Goal: Information Seeking & Learning: Compare options

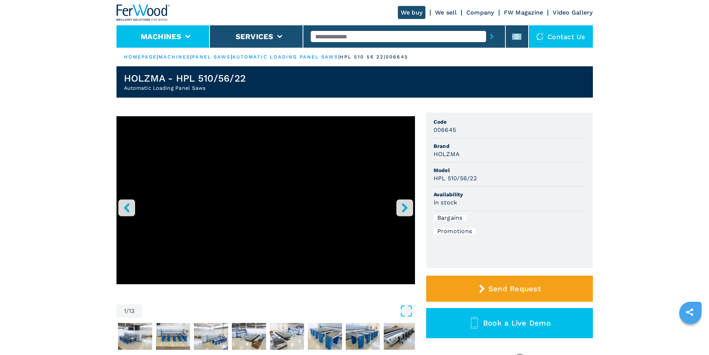
click at [188, 34] on li "Machines" at bounding box center [163, 36] width 93 height 22
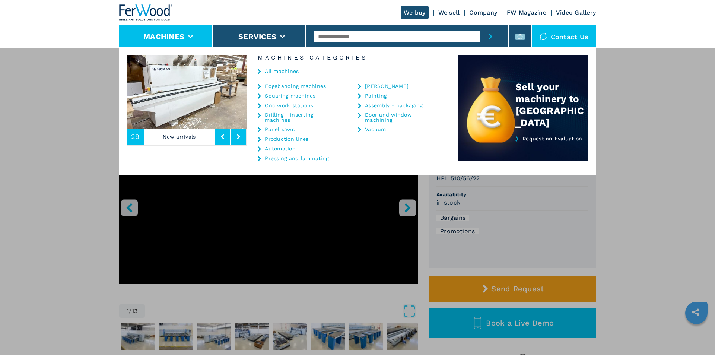
click at [287, 130] on link "Panel saws" at bounding box center [280, 129] width 30 height 5
click at [270, 129] on link "Panel saws" at bounding box center [280, 129] width 30 height 5
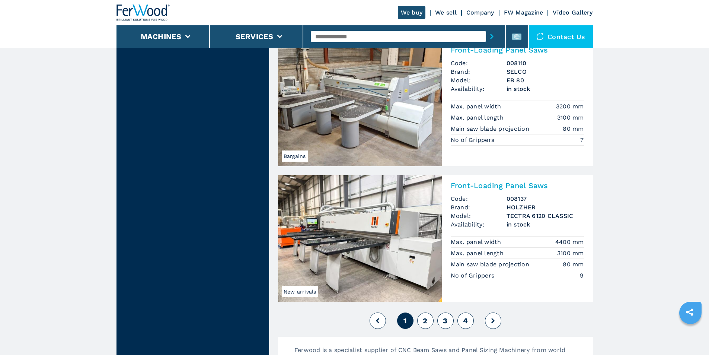
scroll to position [1589, 0]
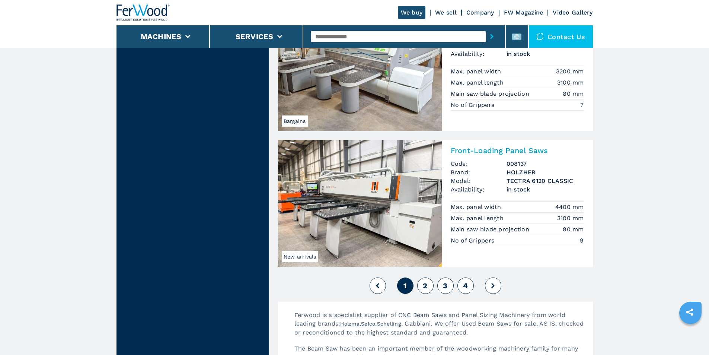
click at [429, 288] on button "2" at bounding box center [425, 285] width 16 height 16
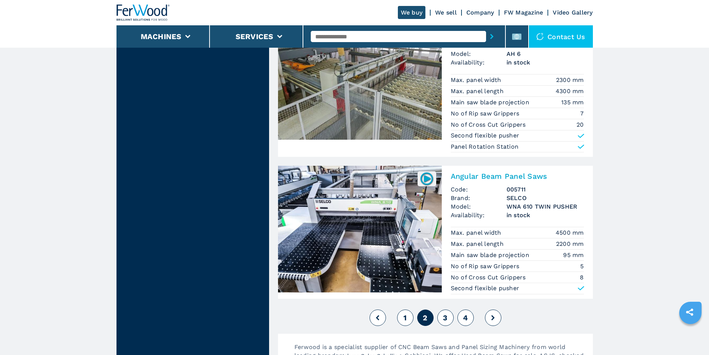
scroll to position [1688, 0]
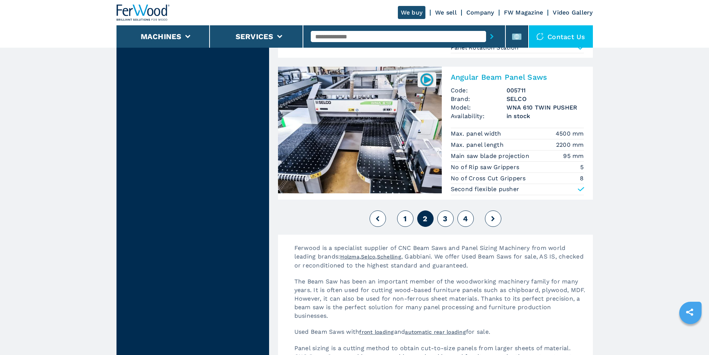
click at [443, 220] on span "3" at bounding box center [445, 218] width 4 height 9
click at [446, 217] on span "3" at bounding box center [445, 218] width 4 height 9
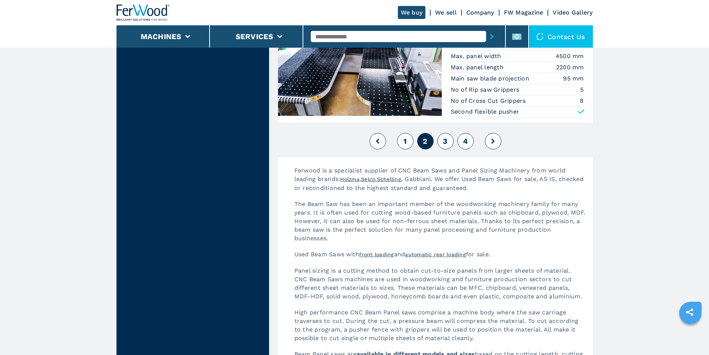
scroll to position [1787, 0]
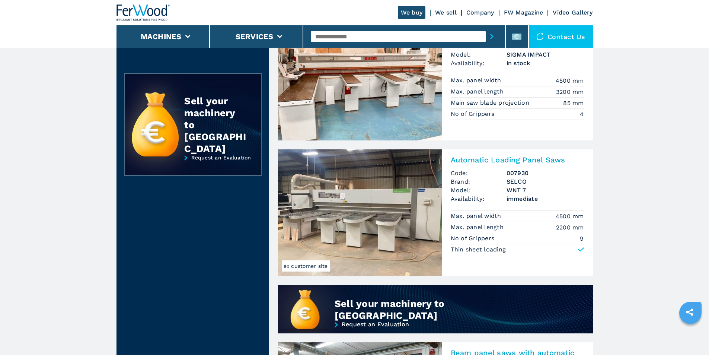
scroll to position [397, 0]
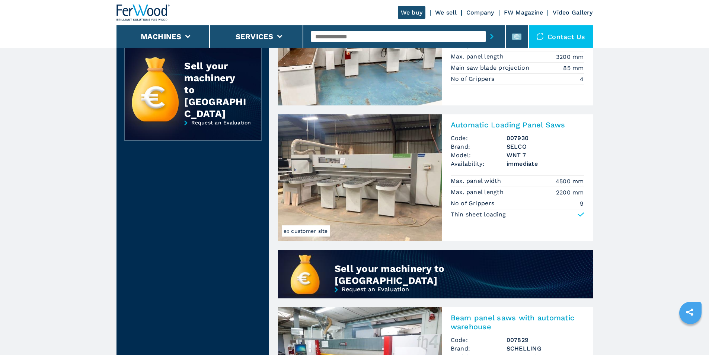
click at [367, 173] on img at bounding box center [360, 177] width 164 height 127
click at [357, 163] on img at bounding box center [360, 177] width 164 height 127
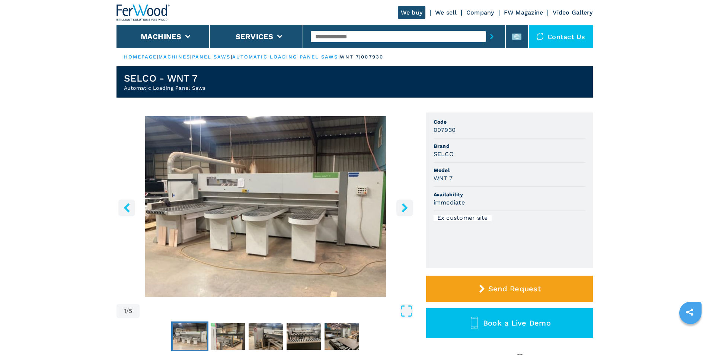
click at [399, 206] on button "right-button" at bounding box center [405, 207] width 17 height 17
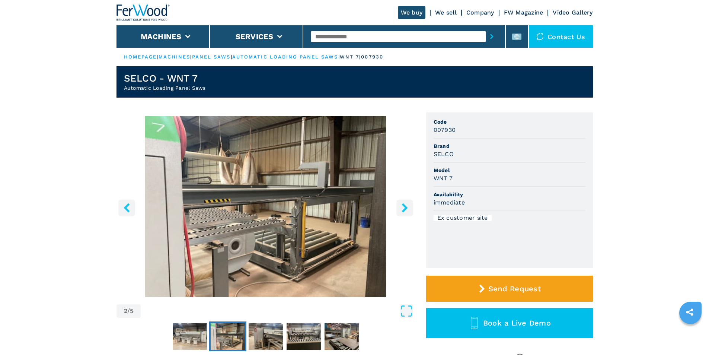
click at [399, 206] on button "right-button" at bounding box center [405, 207] width 17 height 17
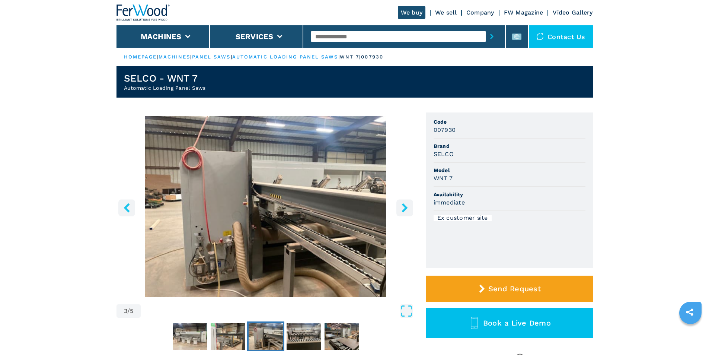
click at [400, 206] on button "right-button" at bounding box center [405, 207] width 17 height 17
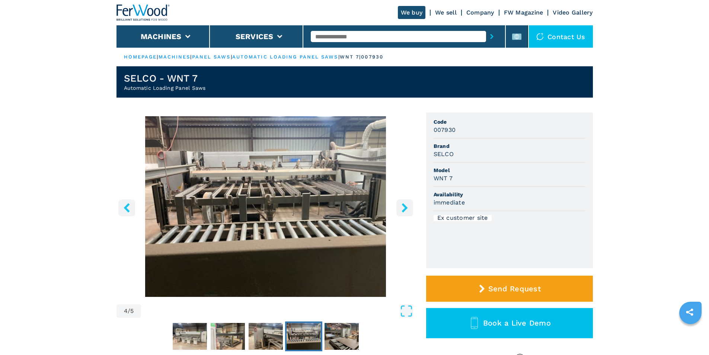
click at [400, 206] on button "right-button" at bounding box center [405, 207] width 17 height 17
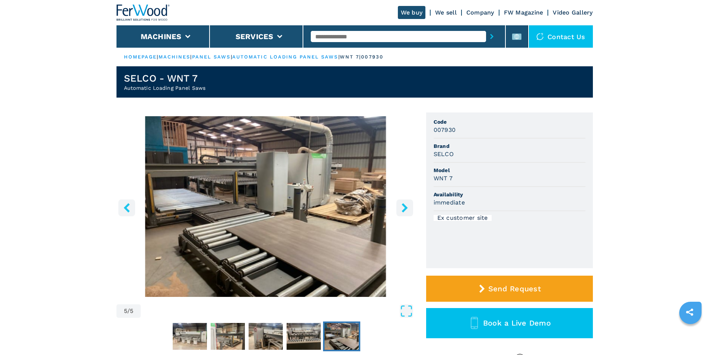
click at [400, 206] on button "right-button" at bounding box center [405, 207] width 17 height 17
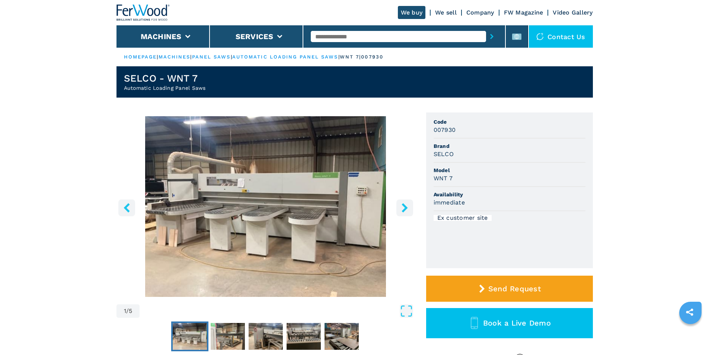
click at [400, 206] on button "right-button" at bounding box center [405, 207] width 17 height 17
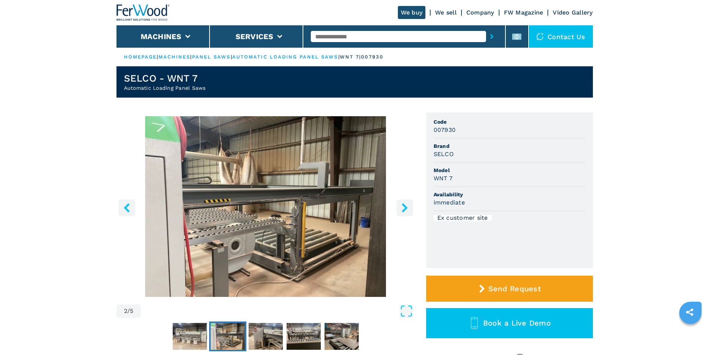
click at [400, 206] on button "right-button" at bounding box center [405, 207] width 17 height 17
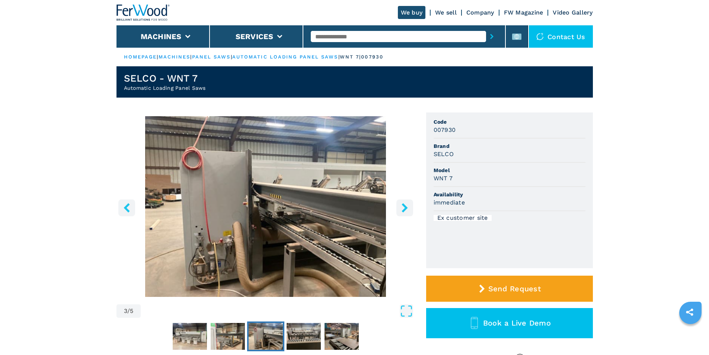
click at [400, 206] on button "right-button" at bounding box center [405, 207] width 17 height 17
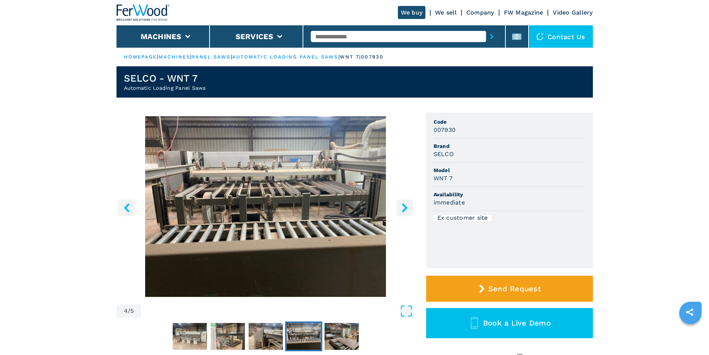
click at [400, 206] on button "right-button" at bounding box center [405, 207] width 17 height 17
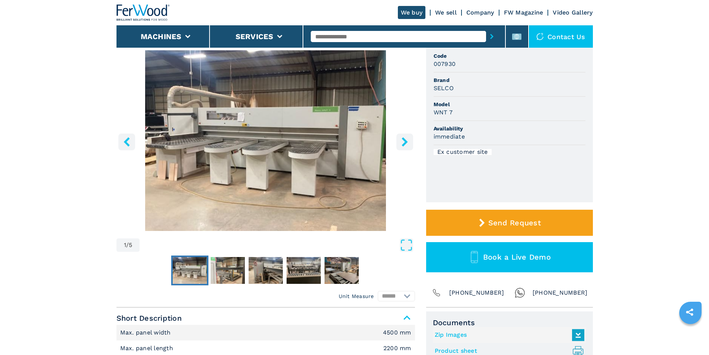
scroll to position [99, 0]
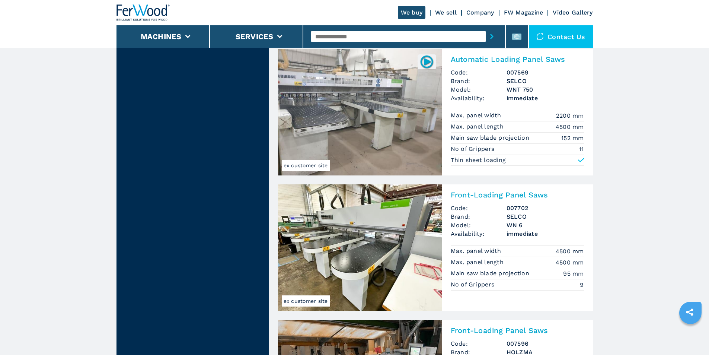
scroll to position [1489, 0]
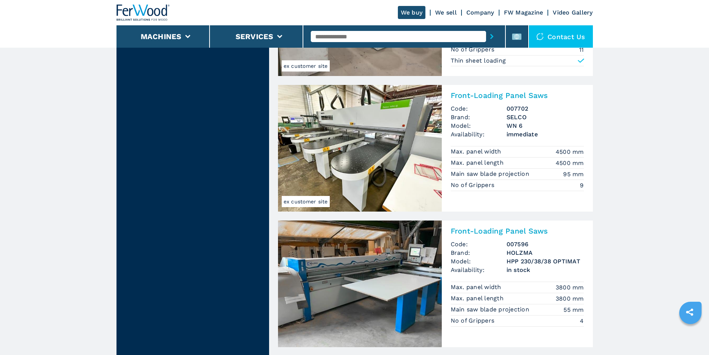
click at [398, 141] on img at bounding box center [360, 148] width 164 height 127
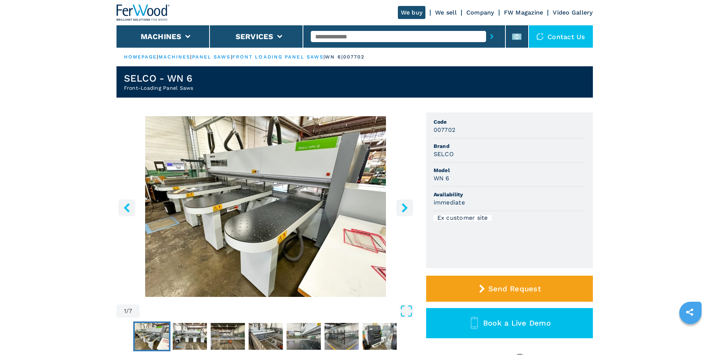
click at [405, 209] on icon "right-button" at bounding box center [405, 207] width 6 height 9
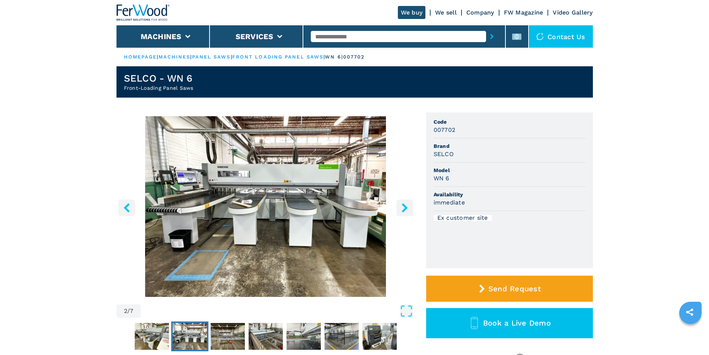
click at [405, 209] on icon "right-button" at bounding box center [405, 207] width 6 height 9
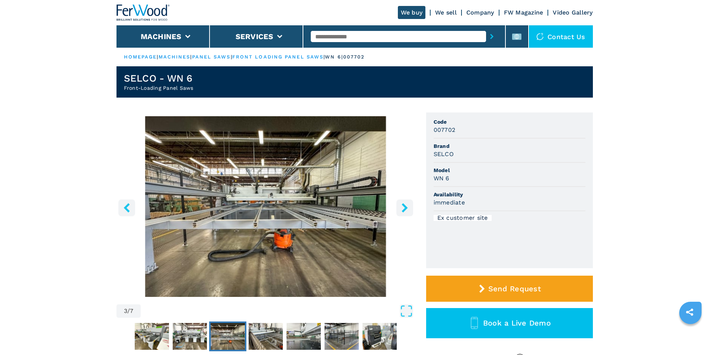
click at [405, 209] on icon "right-button" at bounding box center [405, 207] width 6 height 9
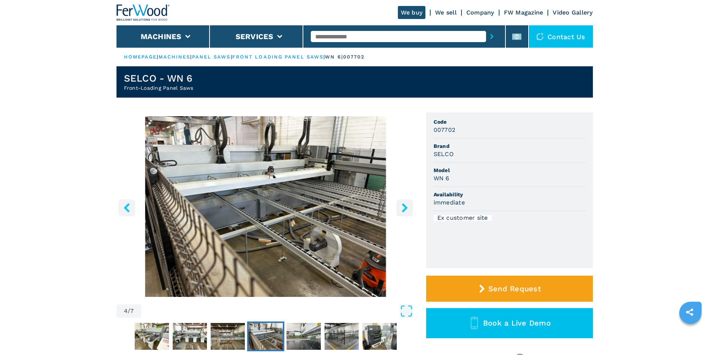
click at [405, 209] on icon "right-button" at bounding box center [405, 207] width 6 height 9
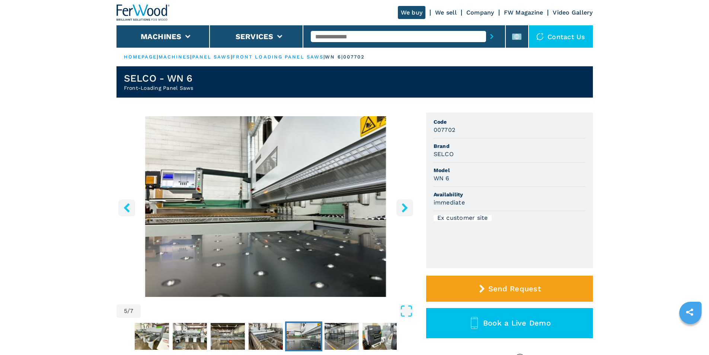
click at [405, 209] on icon "right-button" at bounding box center [405, 207] width 6 height 9
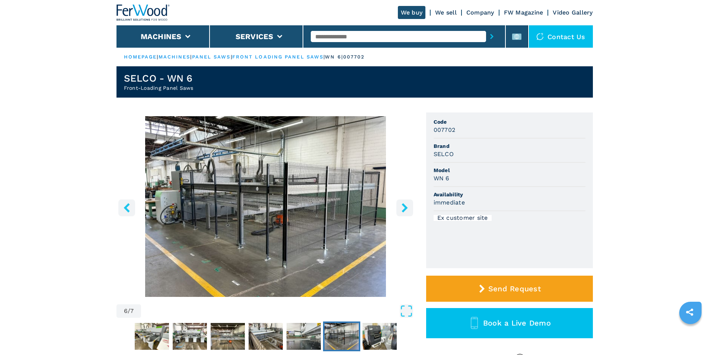
click at [405, 209] on icon "right-button" at bounding box center [405, 207] width 6 height 9
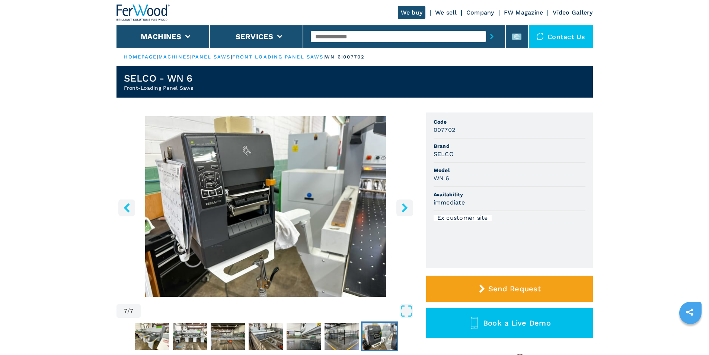
click at [405, 209] on icon "right-button" at bounding box center [405, 207] width 6 height 9
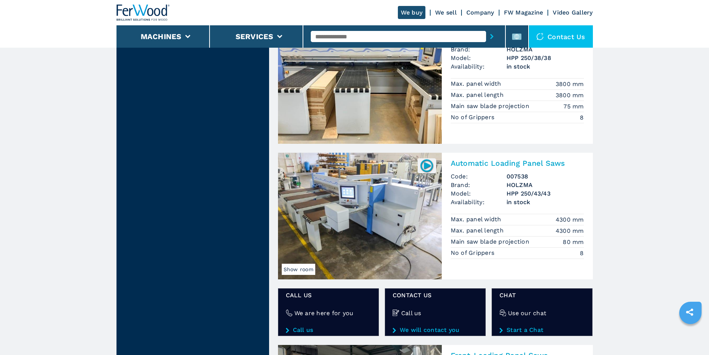
scroll to position [993, 0]
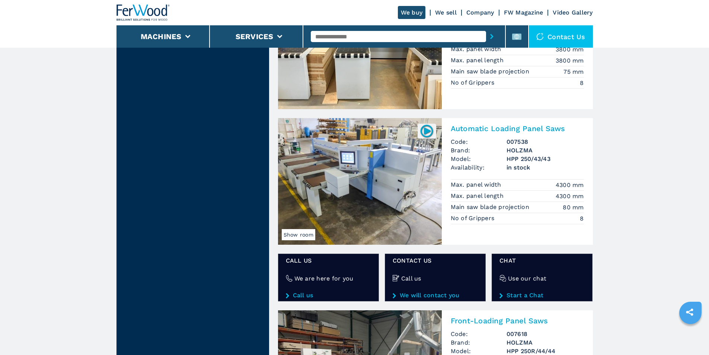
click at [350, 170] on img at bounding box center [360, 181] width 164 height 127
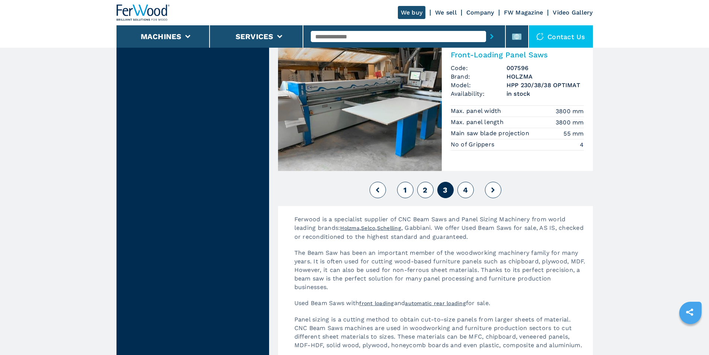
scroll to position [1688, 0]
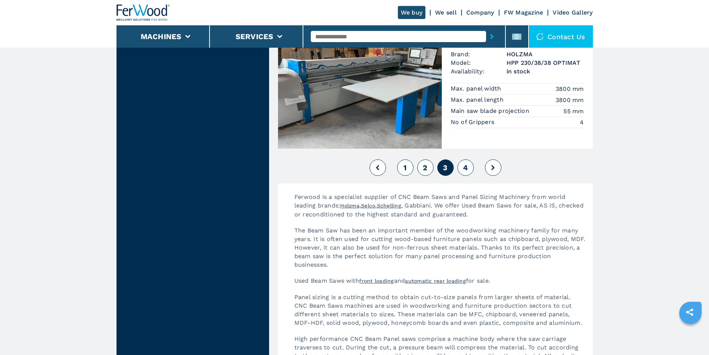
click at [463, 167] on span "4" at bounding box center [465, 167] width 5 height 9
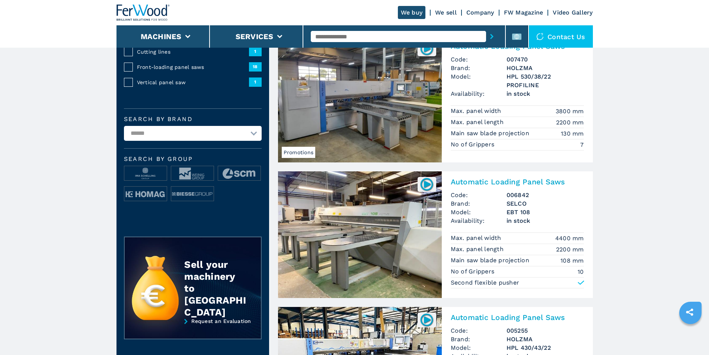
scroll to position [298, 0]
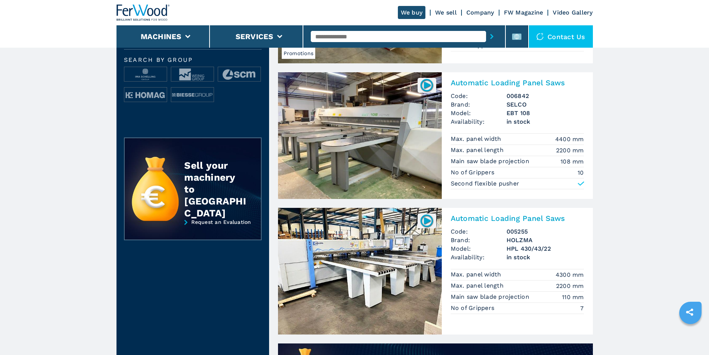
click at [363, 155] on img at bounding box center [360, 135] width 164 height 127
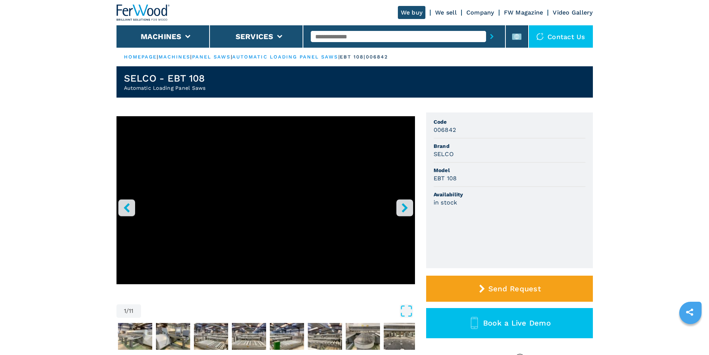
click at [406, 207] on icon "right-button" at bounding box center [405, 207] width 6 height 9
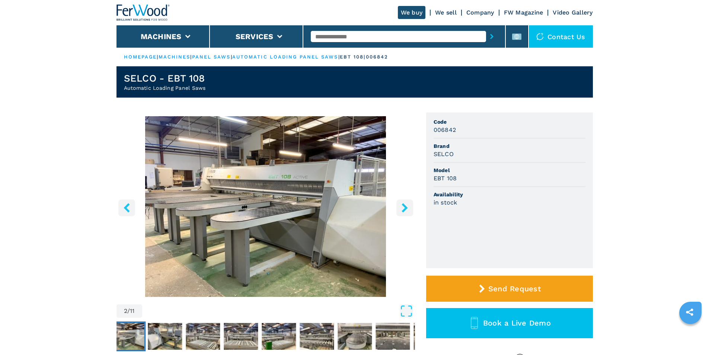
click at [406, 207] on icon "right-button" at bounding box center [405, 207] width 6 height 9
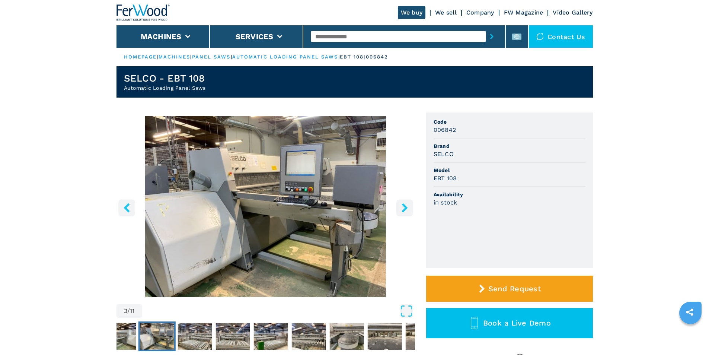
click at [406, 207] on icon "right-button" at bounding box center [405, 207] width 6 height 9
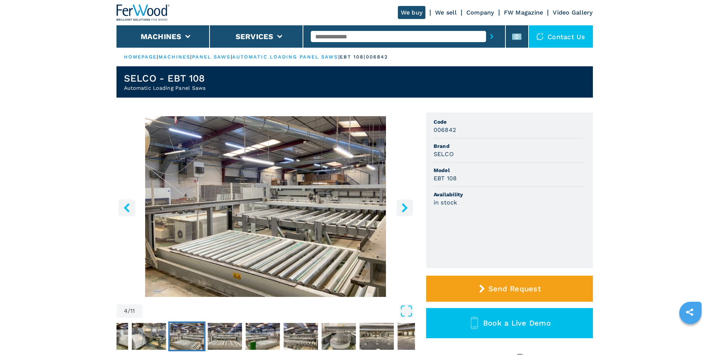
click at [406, 207] on icon "right-button" at bounding box center [405, 207] width 6 height 9
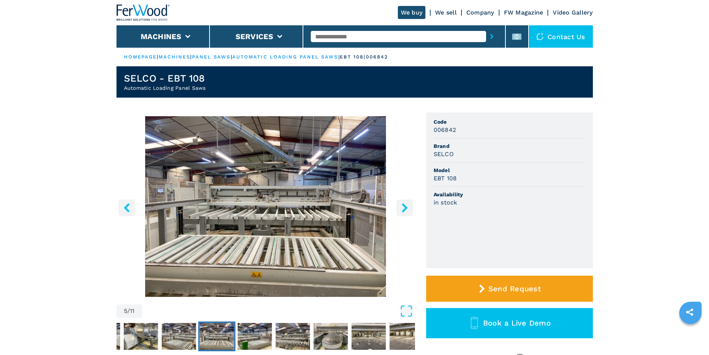
click at [406, 207] on icon "right-button" at bounding box center [405, 207] width 6 height 9
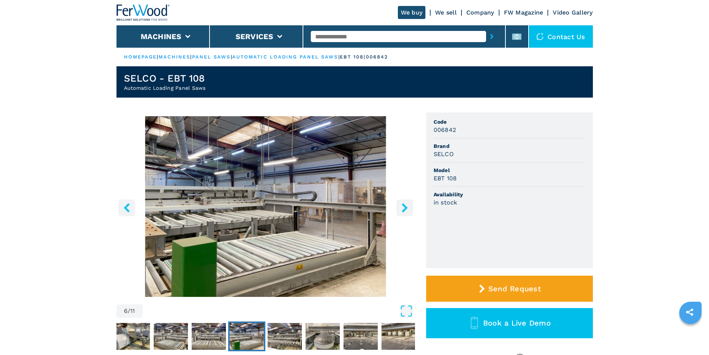
click at [125, 207] on icon "left-button" at bounding box center [127, 207] width 6 height 9
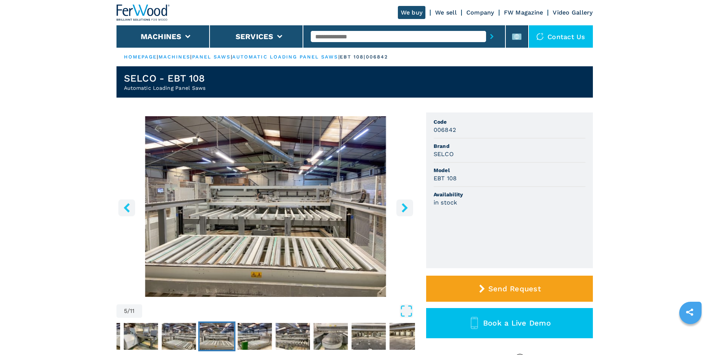
click at [403, 206] on icon "right-button" at bounding box center [404, 207] width 9 height 9
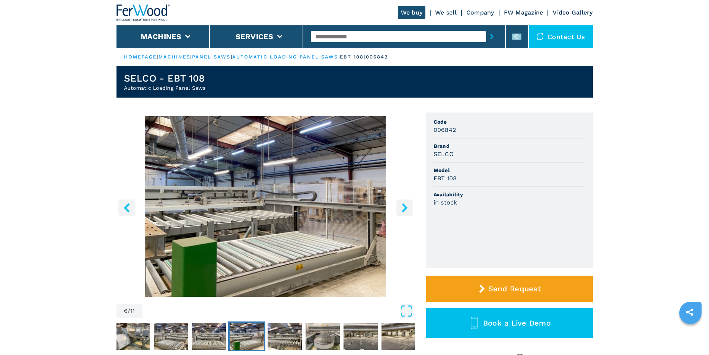
click at [401, 206] on icon "right-button" at bounding box center [404, 207] width 9 height 9
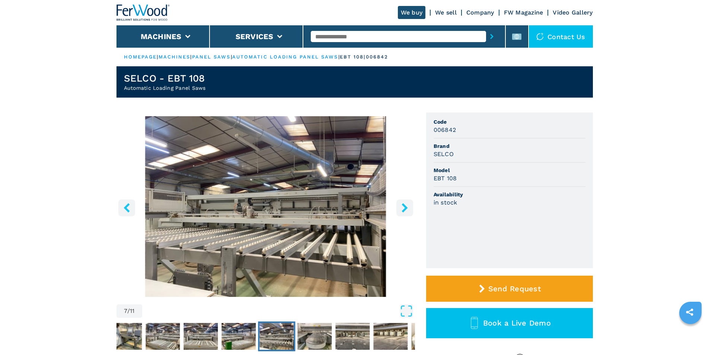
click at [401, 206] on icon "right-button" at bounding box center [404, 207] width 9 height 9
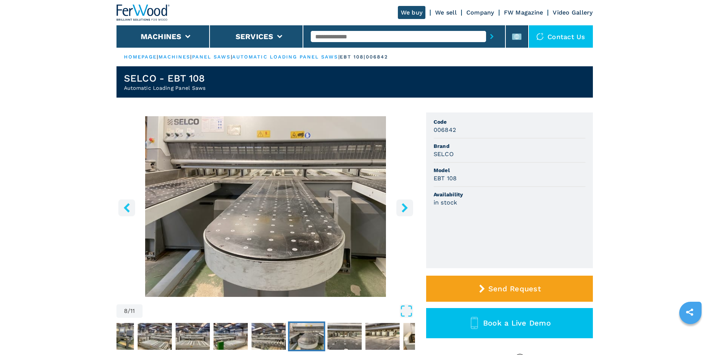
click at [401, 206] on icon "right-button" at bounding box center [404, 207] width 9 height 9
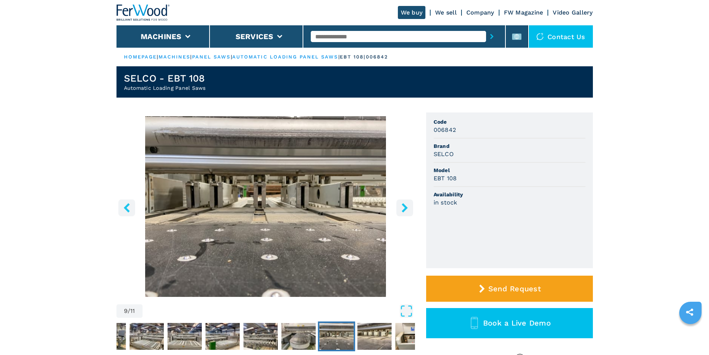
click at [401, 206] on icon "right-button" at bounding box center [404, 207] width 9 height 9
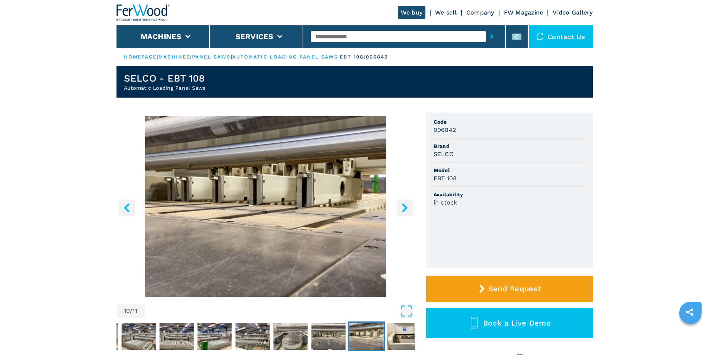
click at [401, 206] on icon "right-button" at bounding box center [404, 207] width 9 height 9
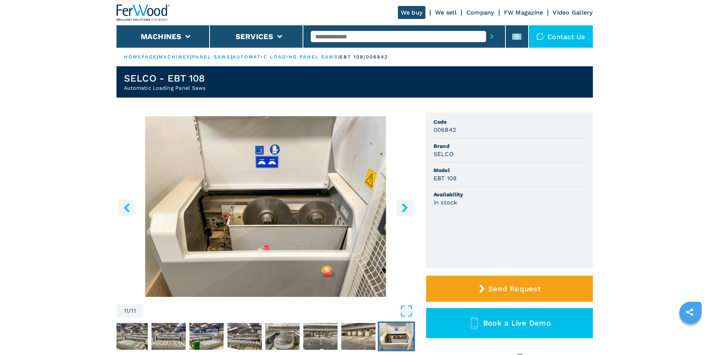
click at [401, 206] on icon "right-button" at bounding box center [404, 207] width 9 height 9
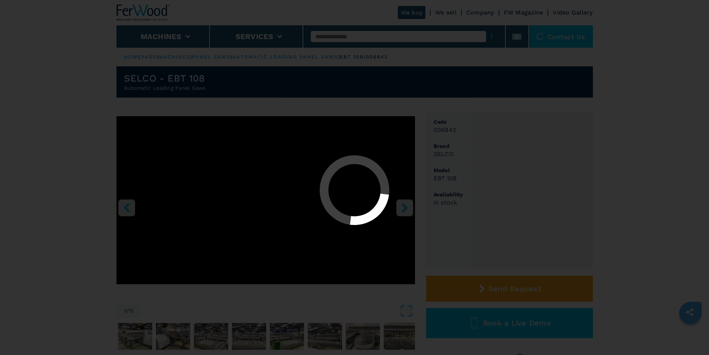
select select "**********"
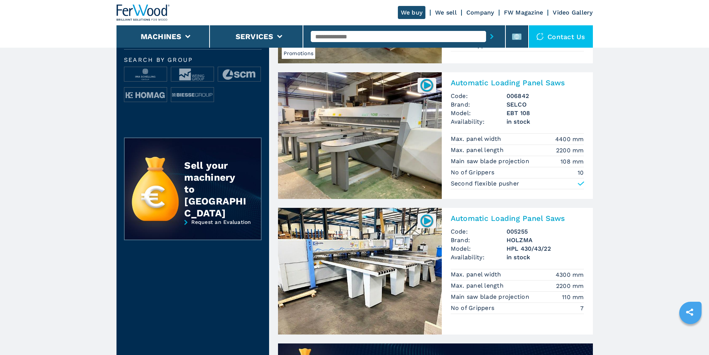
scroll to position [397, 0]
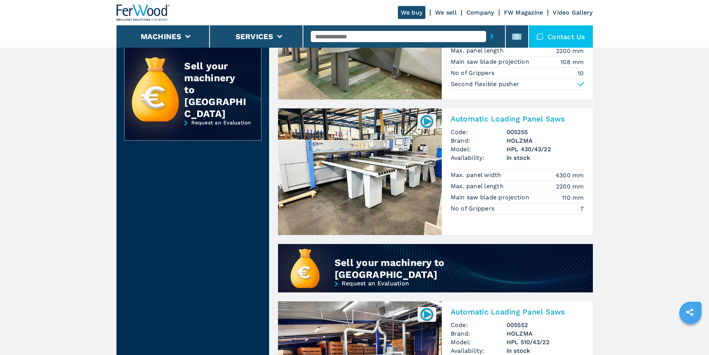
click at [404, 172] on img at bounding box center [360, 171] width 164 height 127
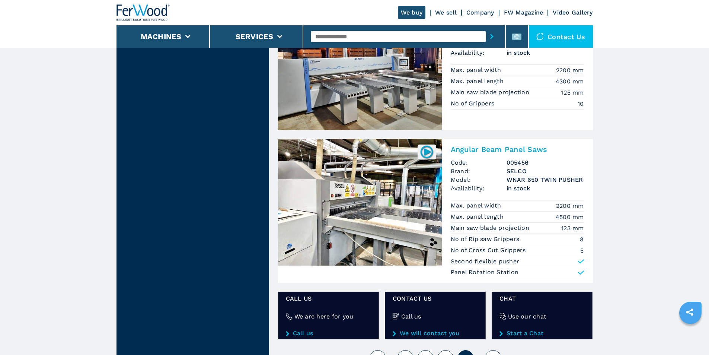
scroll to position [596, 0]
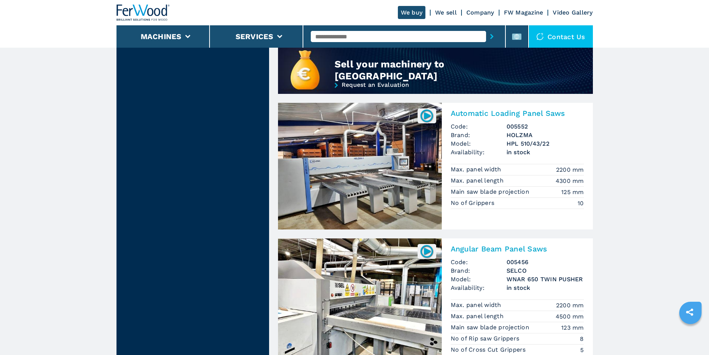
click at [355, 150] on img at bounding box center [360, 166] width 164 height 127
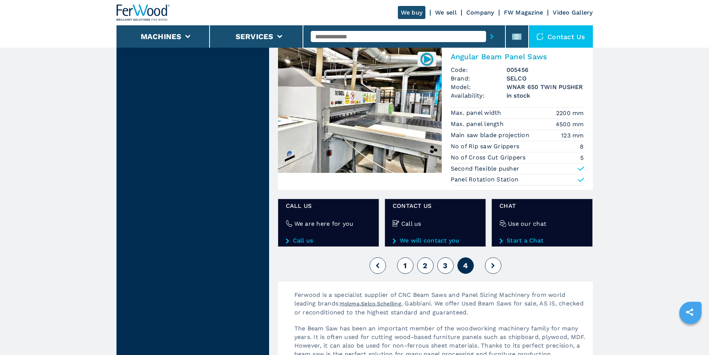
scroll to position [695, 0]
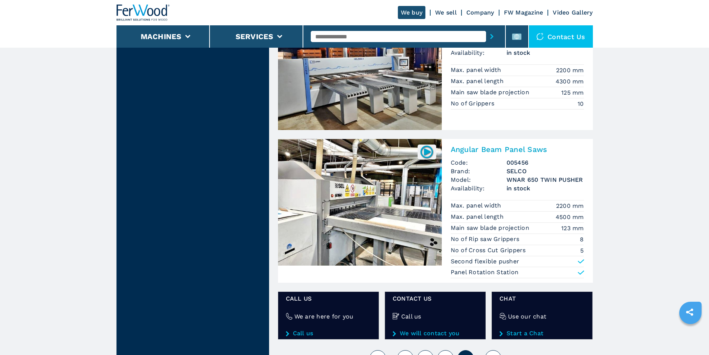
click at [384, 218] on img at bounding box center [360, 202] width 164 height 127
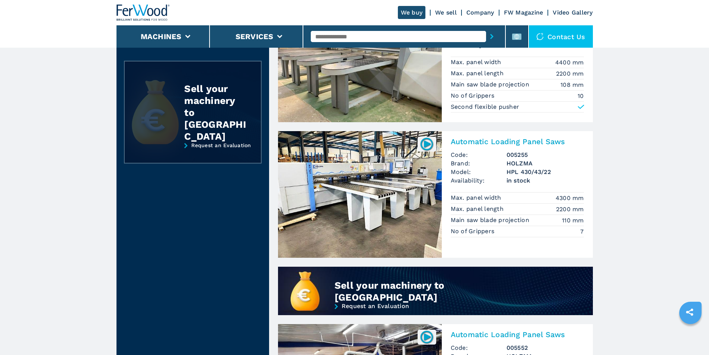
scroll to position [298, 0]
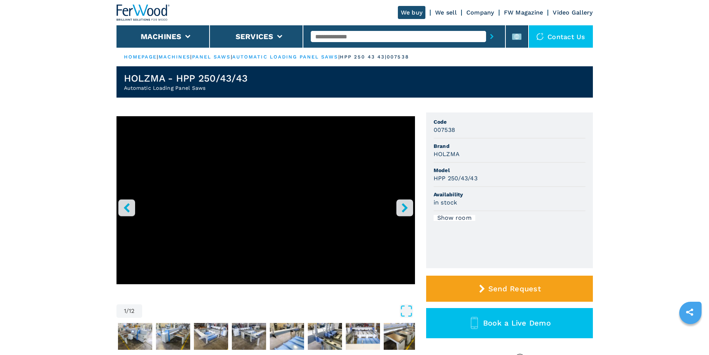
click at [400, 206] on button "right-button" at bounding box center [405, 207] width 17 height 17
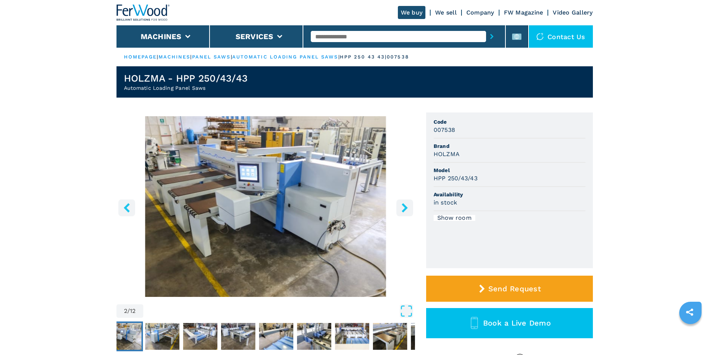
click at [400, 206] on button "right-button" at bounding box center [405, 207] width 17 height 17
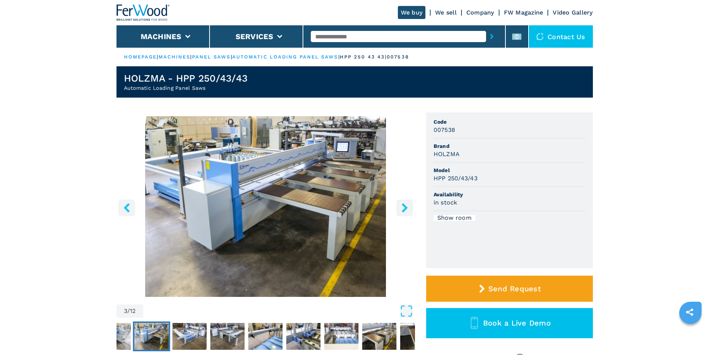
click at [400, 206] on button "right-button" at bounding box center [405, 207] width 17 height 17
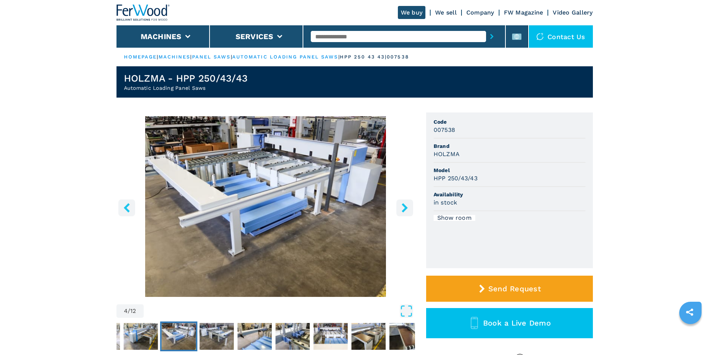
click at [401, 205] on icon "right-button" at bounding box center [404, 207] width 9 height 9
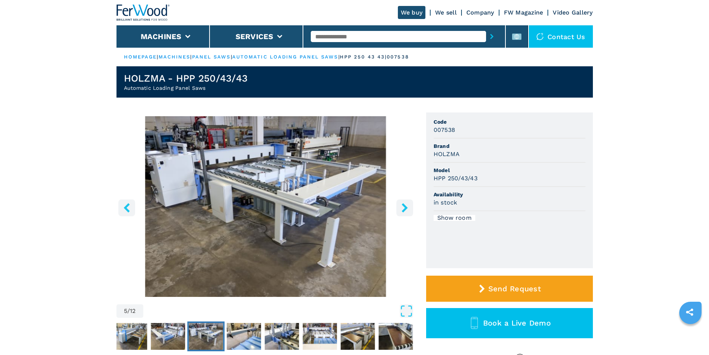
click at [401, 205] on icon "right-button" at bounding box center [404, 207] width 9 height 9
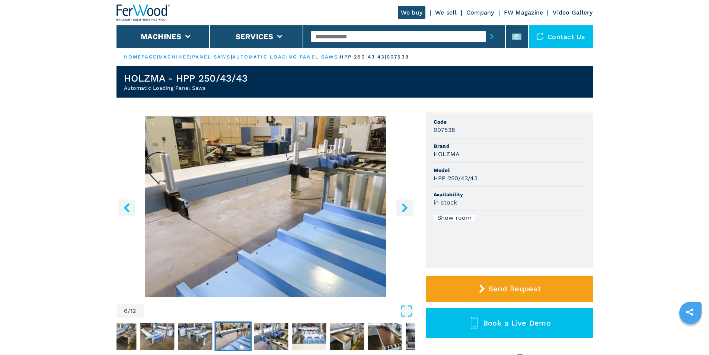
click at [402, 205] on icon "right-button" at bounding box center [404, 207] width 9 height 9
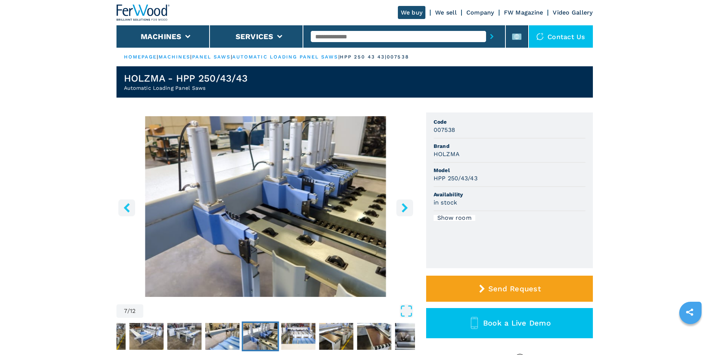
click at [402, 205] on icon "right-button" at bounding box center [404, 207] width 9 height 9
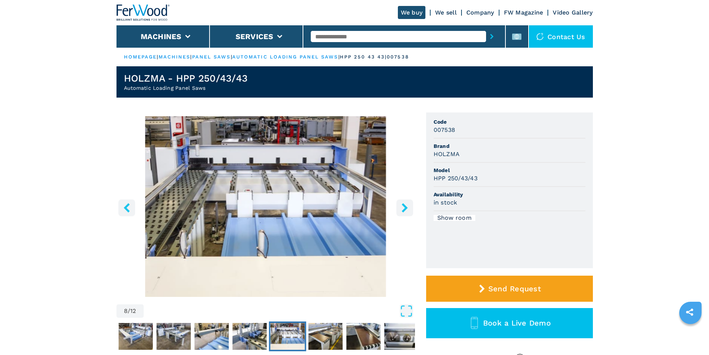
click at [402, 205] on icon "right-button" at bounding box center [404, 207] width 9 height 9
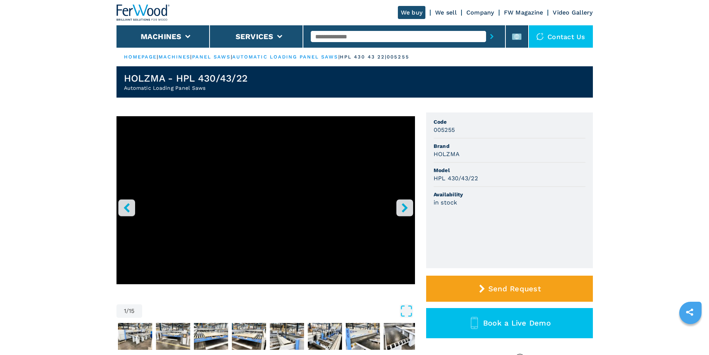
click at [406, 204] on icon "right-button" at bounding box center [404, 207] width 9 height 9
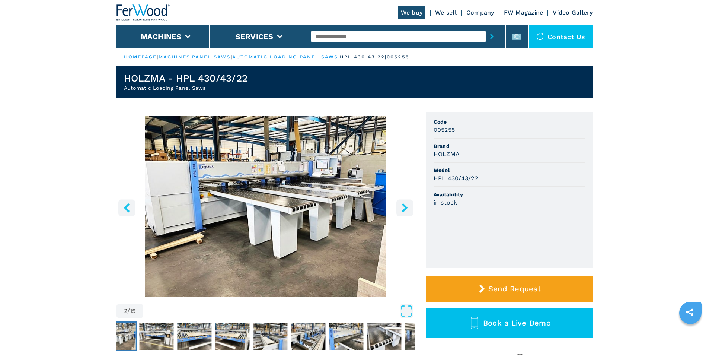
click at [406, 204] on icon "right-button" at bounding box center [404, 207] width 9 height 9
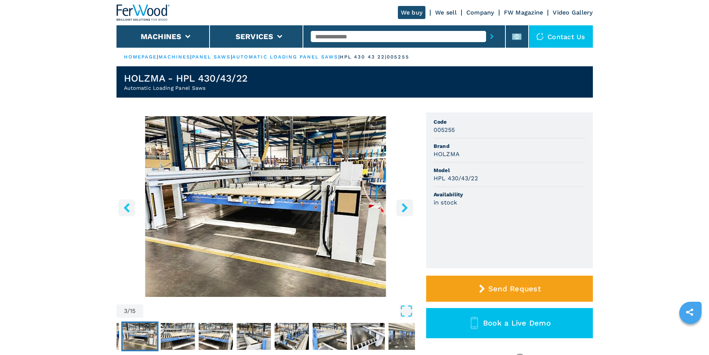
click at [406, 204] on icon "right-button" at bounding box center [404, 207] width 9 height 9
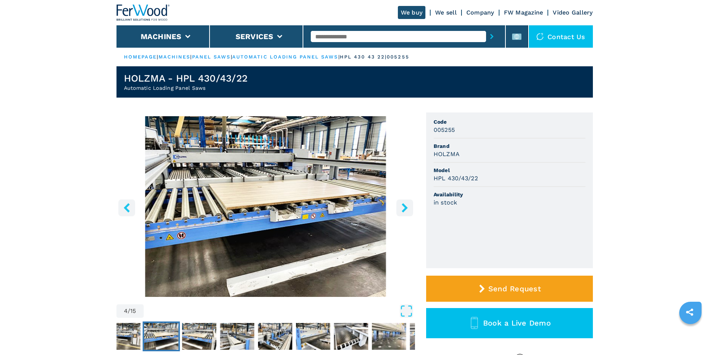
click at [406, 204] on icon "right-button" at bounding box center [404, 207] width 9 height 9
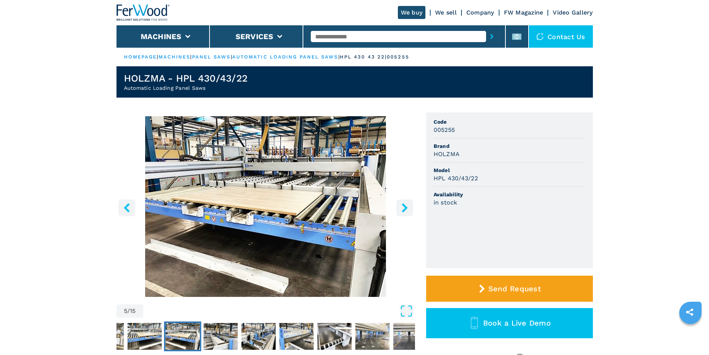
click at [406, 204] on icon "right-button" at bounding box center [404, 207] width 9 height 9
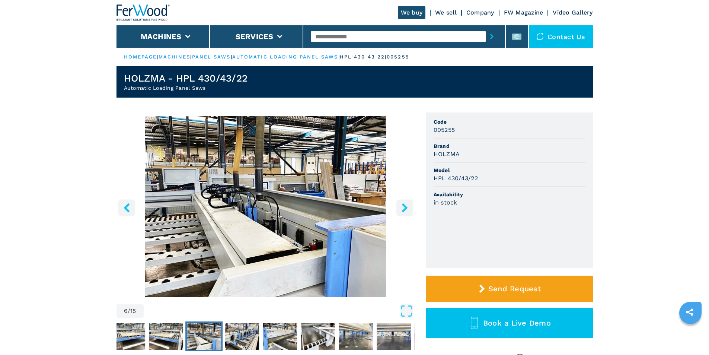
click at [406, 204] on icon "right-button" at bounding box center [404, 207] width 9 height 9
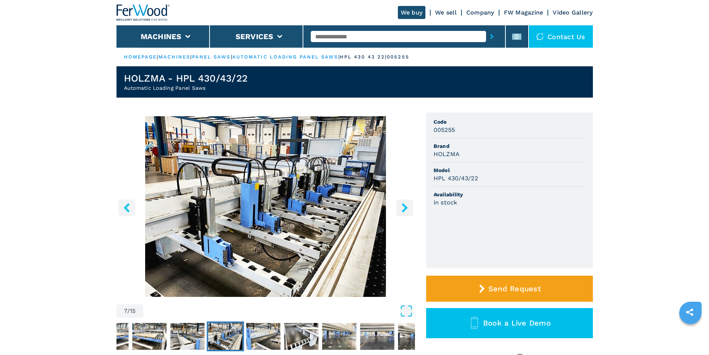
click at [406, 204] on icon "right-button" at bounding box center [404, 207] width 9 height 9
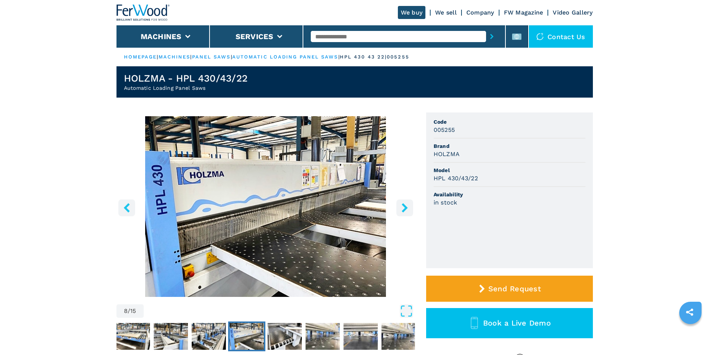
click at [406, 204] on icon "right-button" at bounding box center [404, 207] width 9 height 9
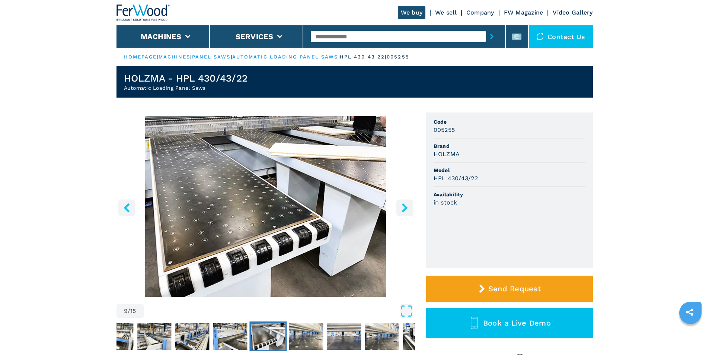
click at [406, 204] on icon "right-button" at bounding box center [404, 207] width 9 height 9
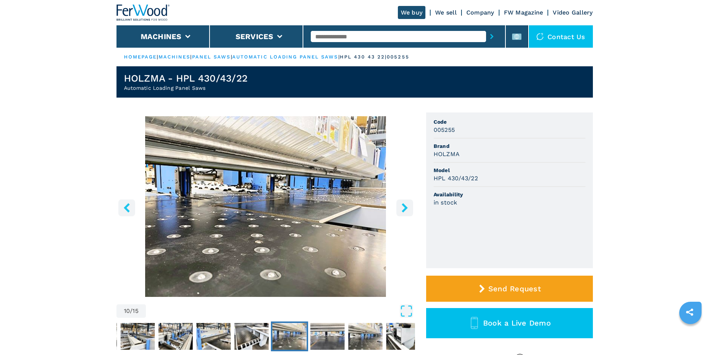
click at [406, 204] on icon "right-button" at bounding box center [404, 207] width 9 height 9
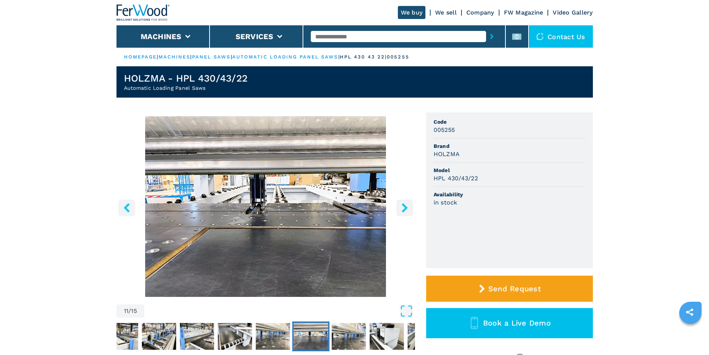
click at [406, 204] on icon "right-button" at bounding box center [404, 207] width 9 height 9
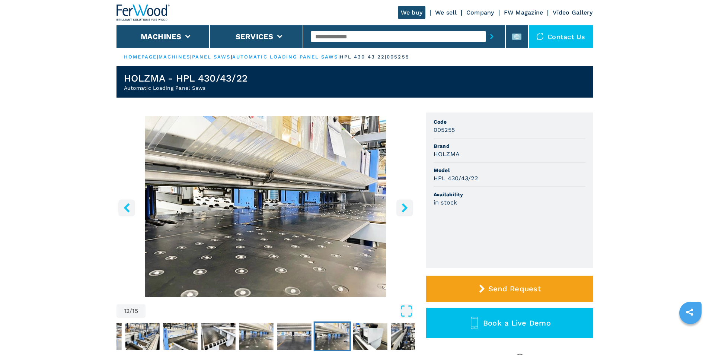
click at [406, 204] on icon "right-button" at bounding box center [404, 207] width 9 height 9
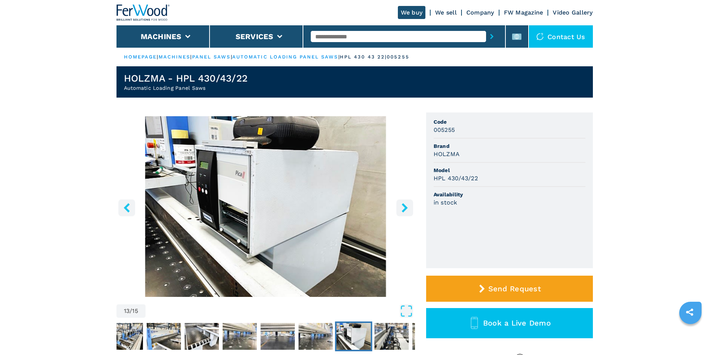
click at [406, 204] on icon "right-button" at bounding box center [404, 207] width 9 height 9
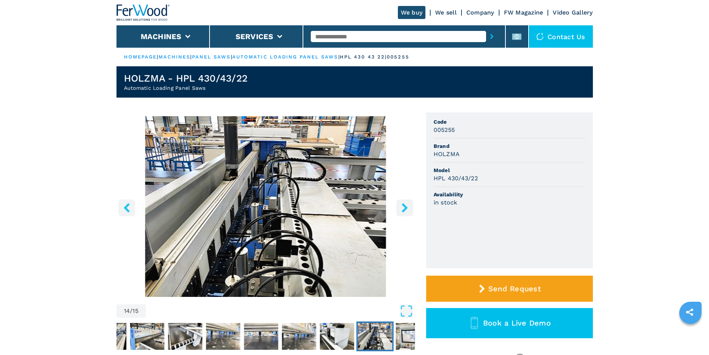
click at [406, 204] on icon "right-button" at bounding box center [404, 207] width 9 height 9
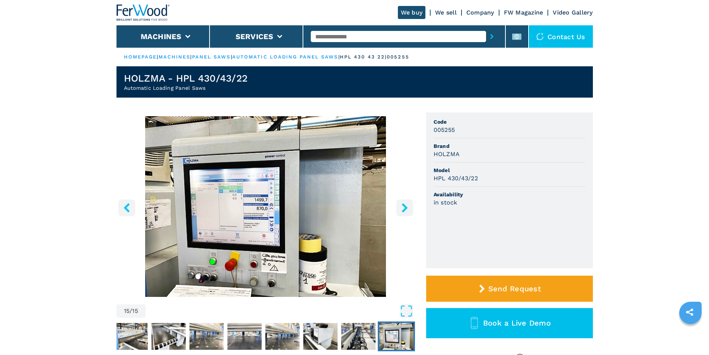
click at [406, 204] on icon "right-button" at bounding box center [404, 207] width 9 height 9
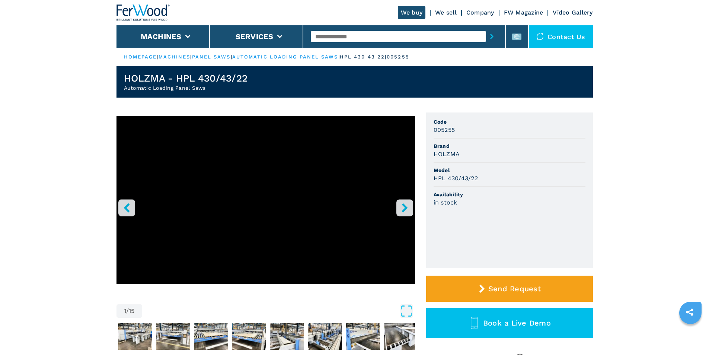
click at [405, 204] on icon "right-button" at bounding box center [404, 207] width 9 height 9
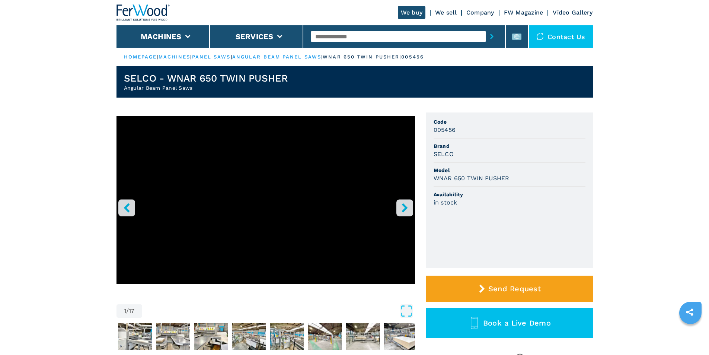
click at [407, 212] on button "right-button" at bounding box center [405, 207] width 17 height 17
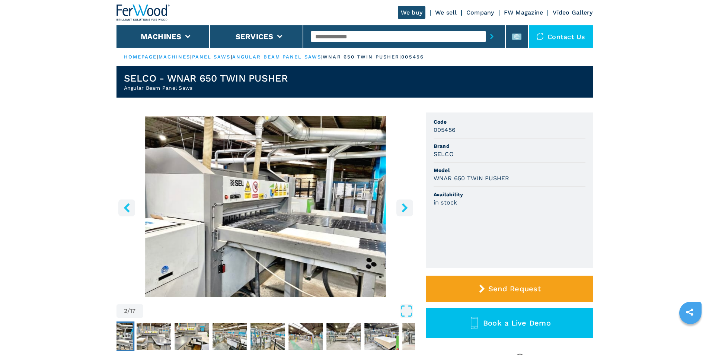
click at [407, 212] on icon "right-button" at bounding box center [404, 207] width 9 height 9
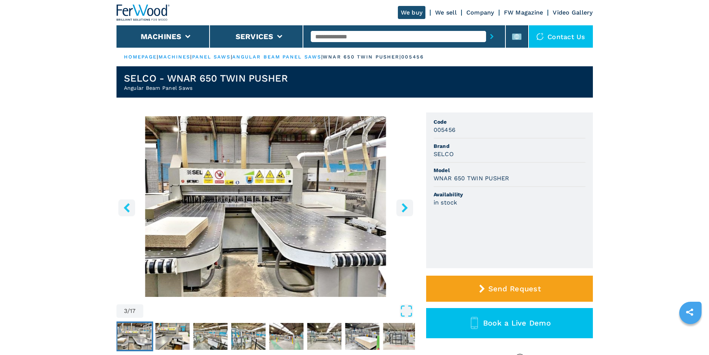
click at [407, 212] on icon "right-button" at bounding box center [404, 207] width 9 height 9
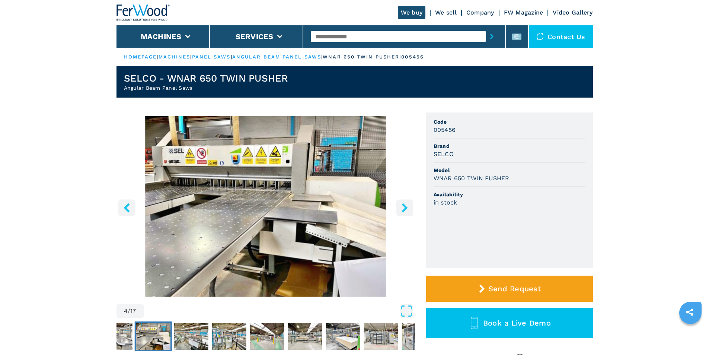
click at [407, 212] on icon "right-button" at bounding box center [404, 207] width 9 height 9
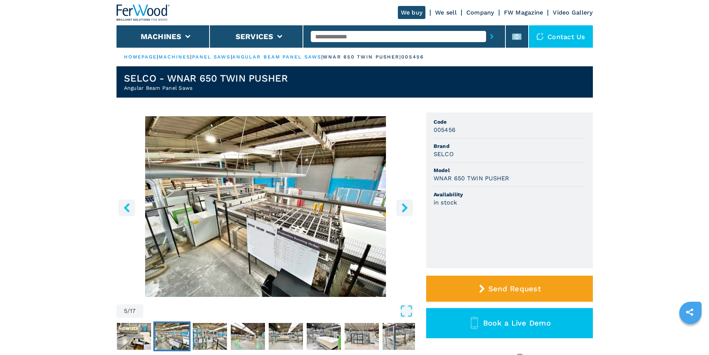
click at [407, 212] on icon "right-button" at bounding box center [404, 207] width 9 height 9
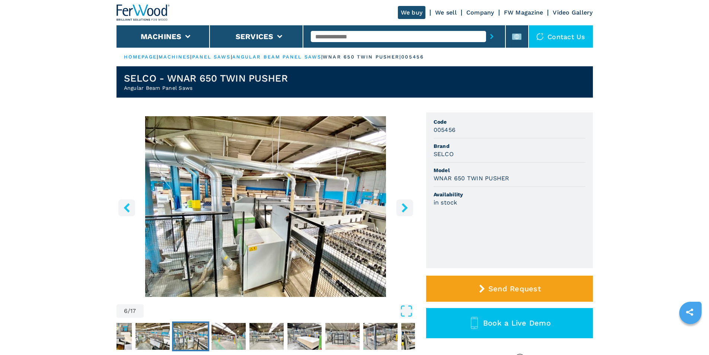
click at [407, 211] on icon "right-button" at bounding box center [404, 207] width 9 height 9
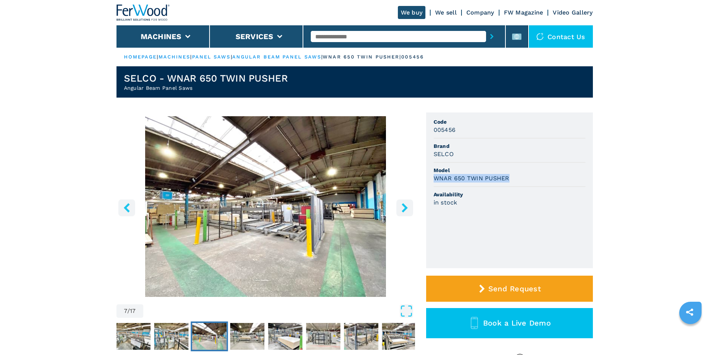
drag, startPoint x: 508, startPoint y: 178, endPoint x: 431, endPoint y: 178, distance: 77.1
click at [431, 178] on ul "Code 005456 Brand SELCO Model WNAR 650 TWIN PUSHER Availability in stock" at bounding box center [509, 190] width 167 height 156
copy h3 "WNAR 650 TWIN PUSHER"
click at [300, 14] on div "We buy We sell Company FW Magazine Video Gallery" at bounding box center [355, 12] width 477 height 25
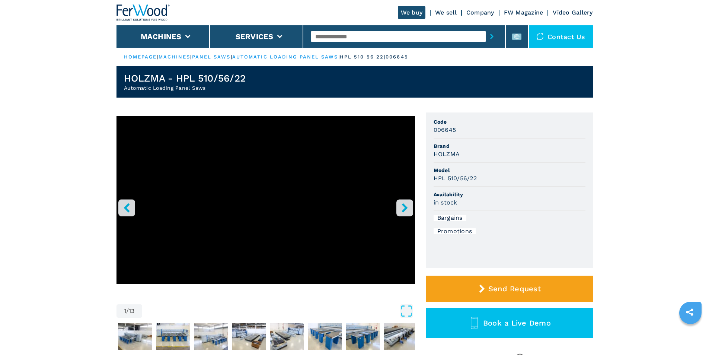
click at [408, 207] on icon "right-button" at bounding box center [404, 207] width 9 height 9
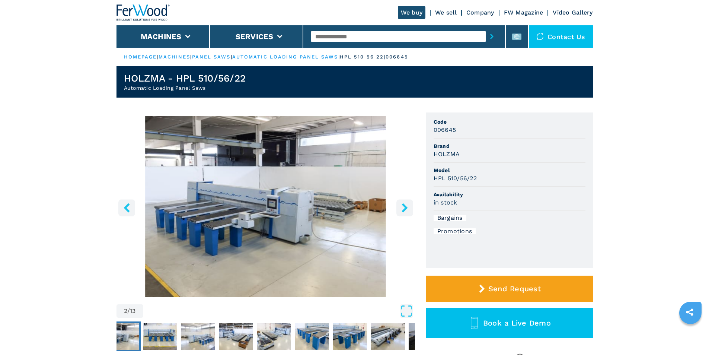
click at [407, 207] on icon "right-button" at bounding box center [404, 207] width 9 height 9
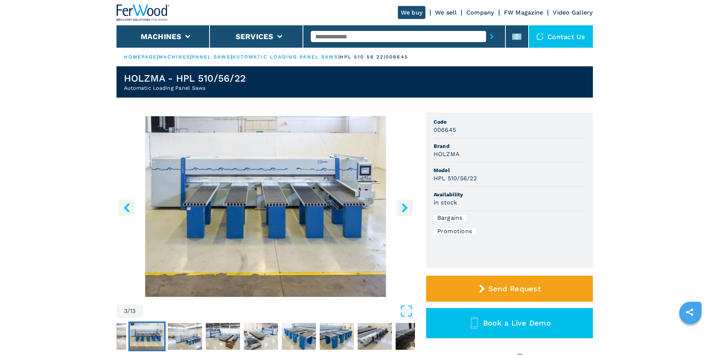
click at [407, 207] on icon "right-button" at bounding box center [404, 207] width 9 height 9
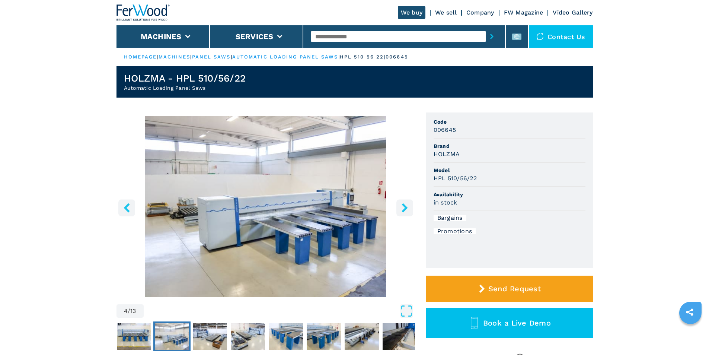
click at [407, 207] on icon "right-button" at bounding box center [404, 207] width 9 height 9
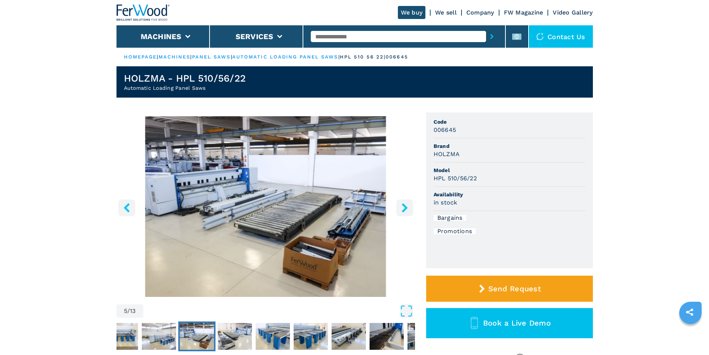
click at [407, 207] on icon "right-button" at bounding box center [404, 207] width 9 height 9
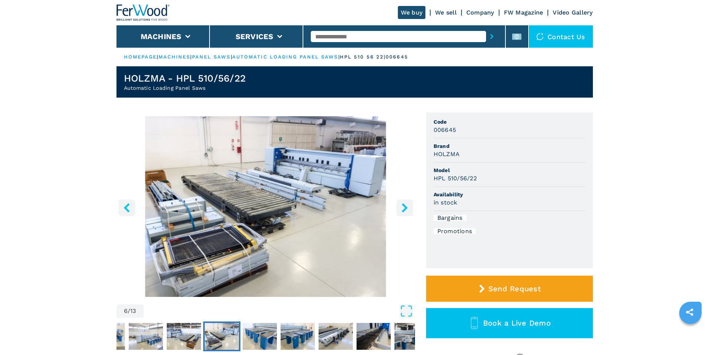
click at [407, 207] on icon "right-button" at bounding box center [404, 207] width 9 height 9
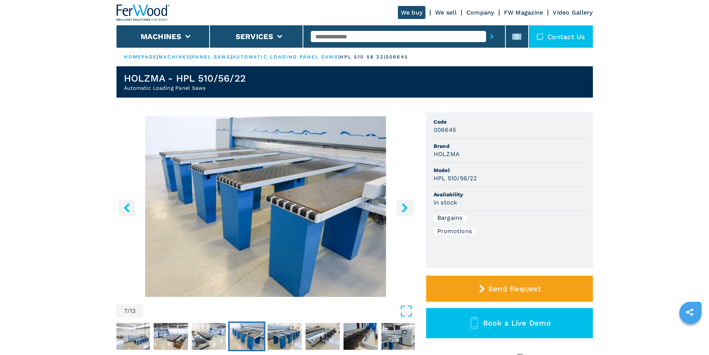
click at [407, 206] on icon "right-button" at bounding box center [404, 207] width 9 height 9
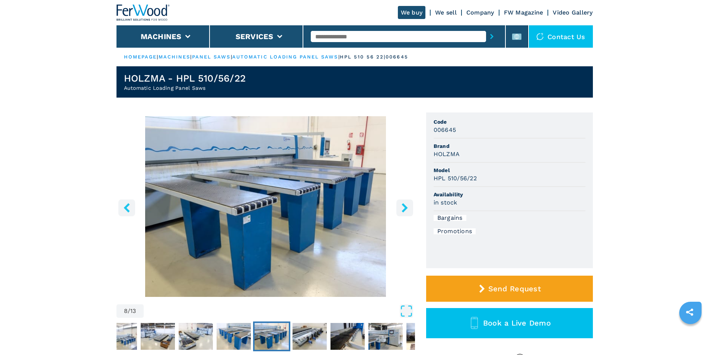
click at [408, 206] on icon "right-button" at bounding box center [404, 207] width 9 height 9
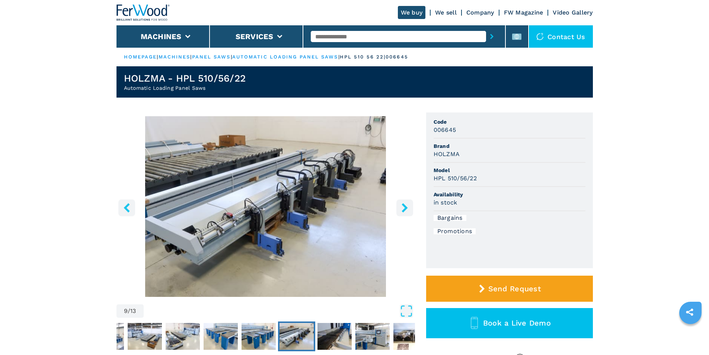
click at [408, 206] on icon "right-button" at bounding box center [404, 207] width 9 height 9
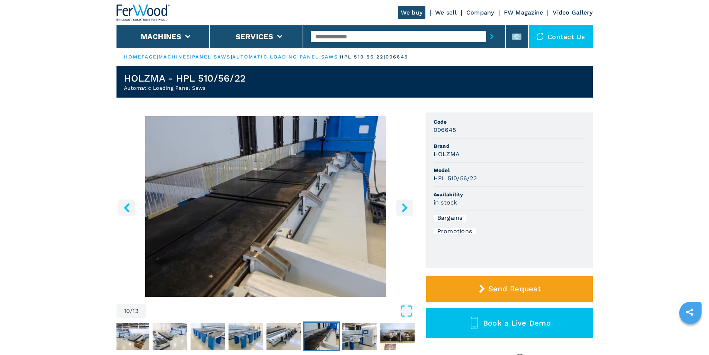
click at [408, 205] on icon "right-button" at bounding box center [404, 207] width 9 height 9
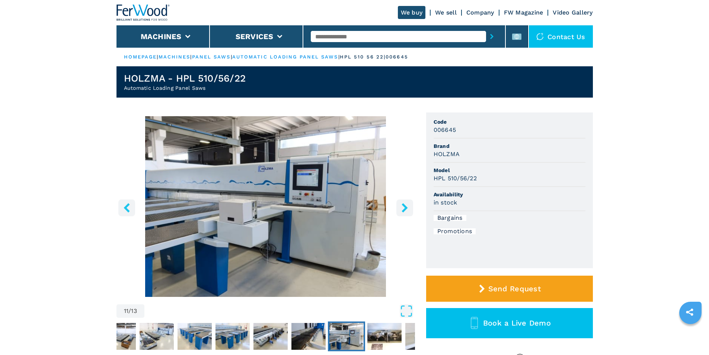
click at [408, 205] on icon "right-button" at bounding box center [404, 207] width 9 height 9
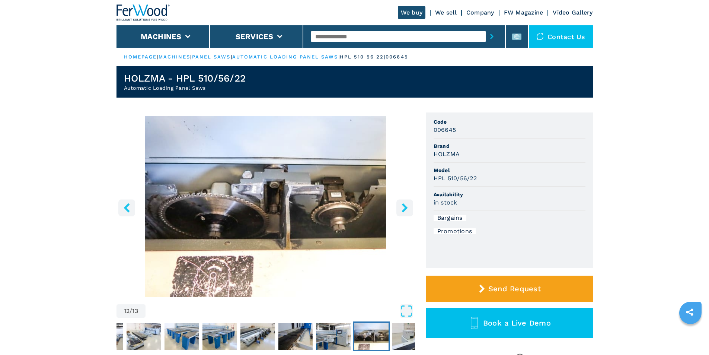
click at [408, 205] on icon "right-button" at bounding box center [404, 207] width 9 height 9
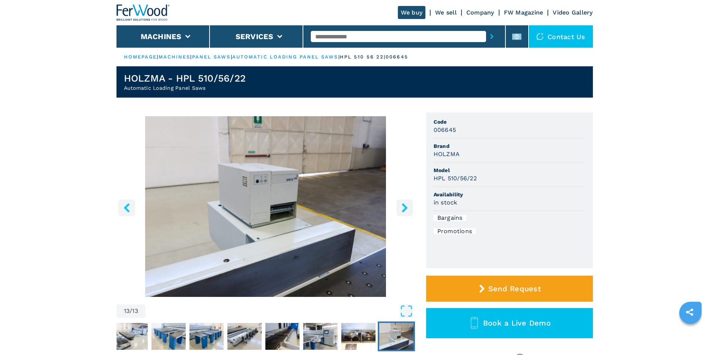
click at [408, 205] on icon "right-button" at bounding box center [404, 207] width 9 height 9
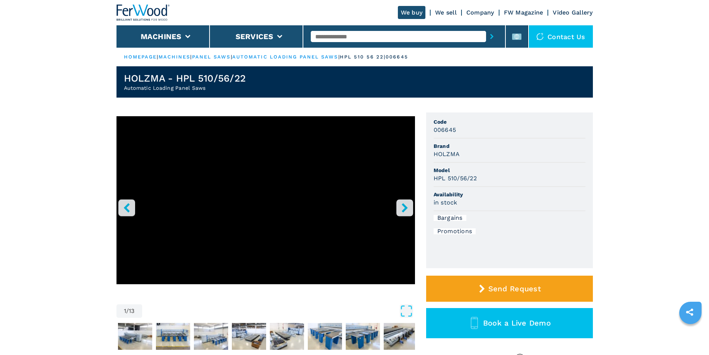
click at [408, 205] on icon "right-button" at bounding box center [404, 207] width 9 height 9
